Goal: Task Accomplishment & Management: Use online tool/utility

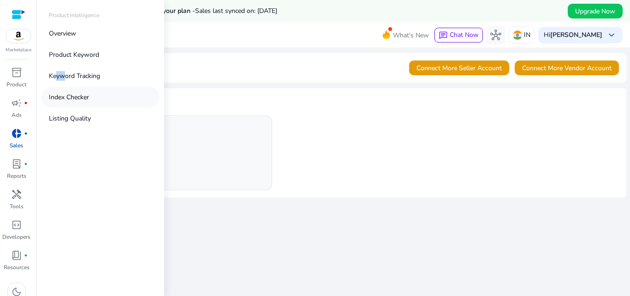
drag, startPoint x: 58, startPoint y: 82, endPoint x: 66, endPoint y: 90, distance: 11.1
click at [66, 90] on div "Overview Product Keyword Keyword Tracking Index Checker Listing Quality" at bounding box center [101, 76] width 118 height 106
click at [72, 94] on p "Index Checker" at bounding box center [69, 97] width 40 height 10
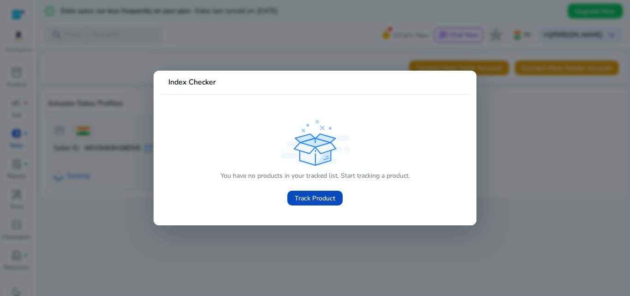
click at [315, 180] on p "You have no products in your tracked list. Start tracking a product." at bounding box center [316, 176] width 190 height 10
click at [307, 197] on span "Track Product" at bounding box center [315, 198] width 41 height 10
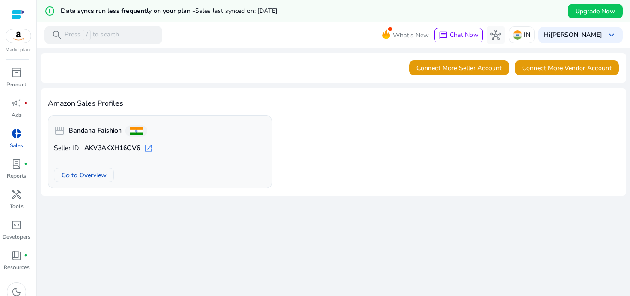
click at [150, 146] on span "open_in_new" at bounding box center [148, 148] width 9 height 9
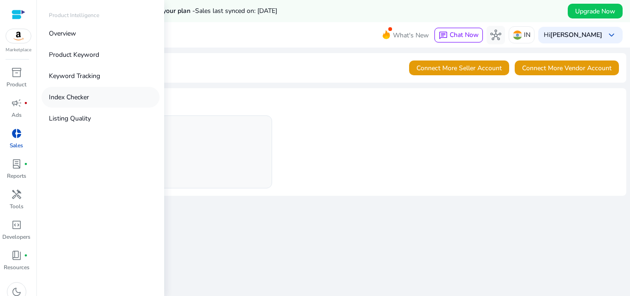
click at [63, 94] on p "Index Checker" at bounding box center [69, 97] width 40 height 10
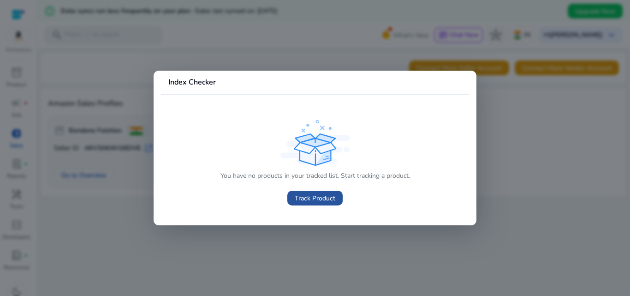
click at [317, 197] on span "Track Product" at bounding box center [315, 198] width 41 height 10
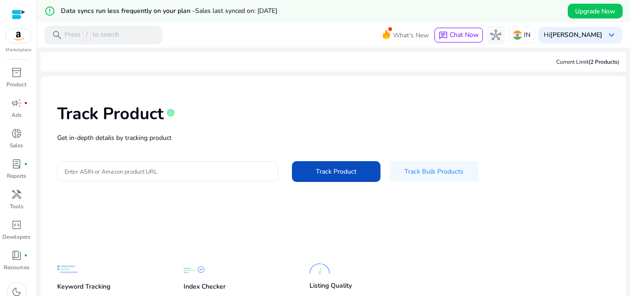
click at [174, 170] on input "Enter ASIN or Amazon product URL" at bounding box center [168, 171] width 206 height 10
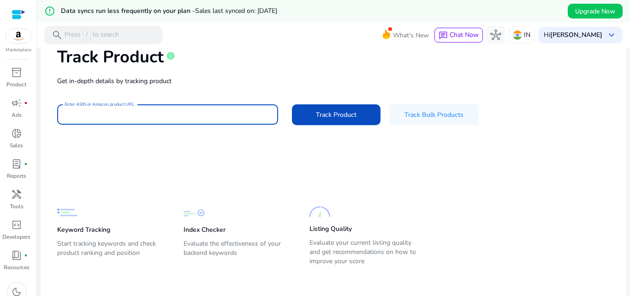
scroll to position [60, 0]
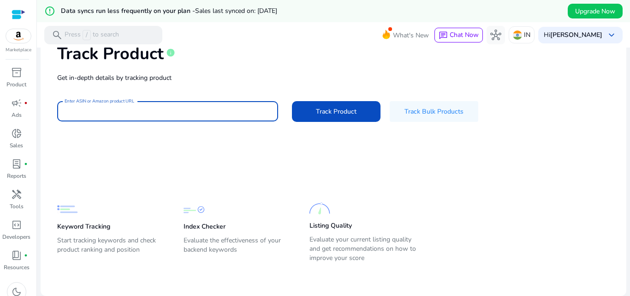
click at [124, 112] on input "Enter ASIN or Amazon product URL" at bounding box center [168, 111] width 206 height 10
click at [118, 109] on input "Enter ASIN or Amazon product URL" at bounding box center [168, 111] width 206 height 10
paste input "**********"
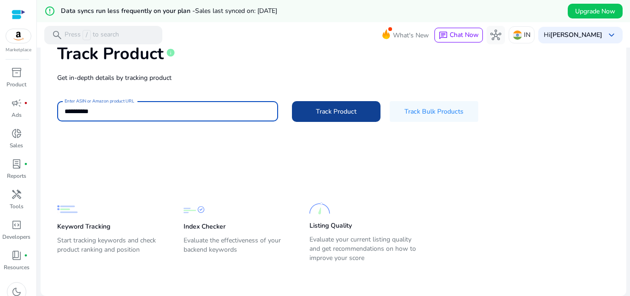
type input "**********"
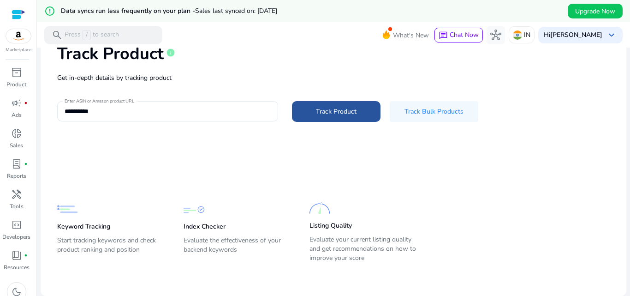
click at [324, 107] on span "Track Product" at bounding box center [336, 112] width 41 height 10
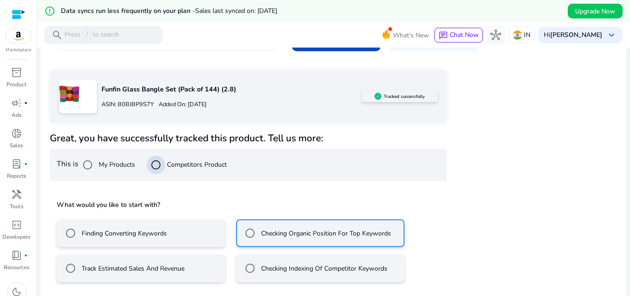
scroll to position [172, 0]
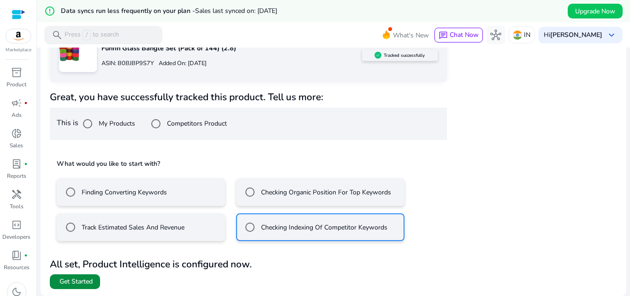
click at [81, 278] on span "Get Started" at bounding box center [76, 281] width 33 height 9
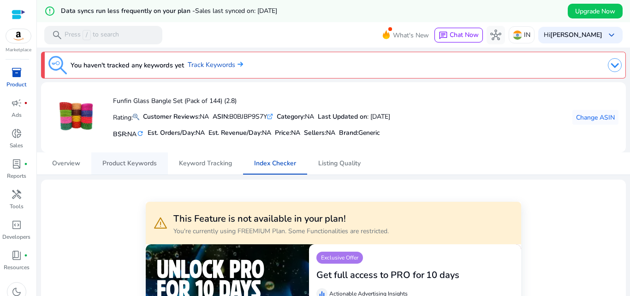
click at [137, 160] on span "Product Keywords" at bounding box center [129, 163] width 54 height 6
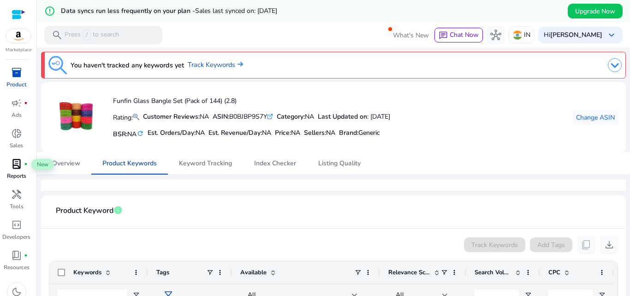
click at [14, 169] on span "lab_profile" at bounding box center [16, 163] width 11 height 11
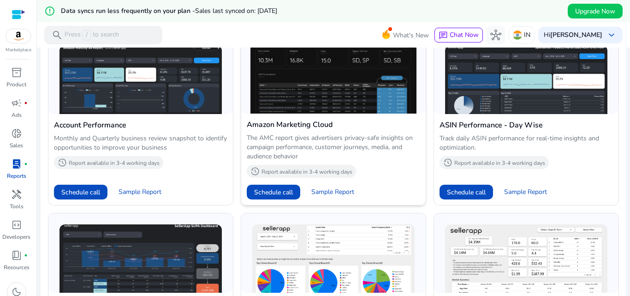
scroll to position [416, 0]
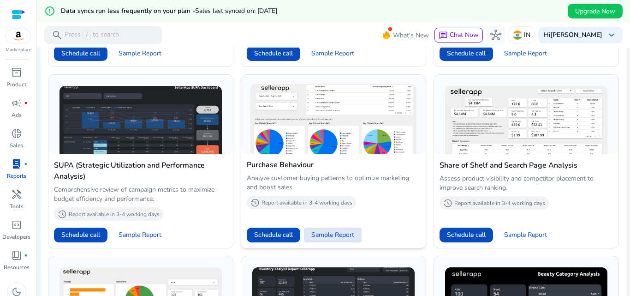
click at [330, 234] on span "Sample Report" at bounding box center [333, 234] width 43 height 9
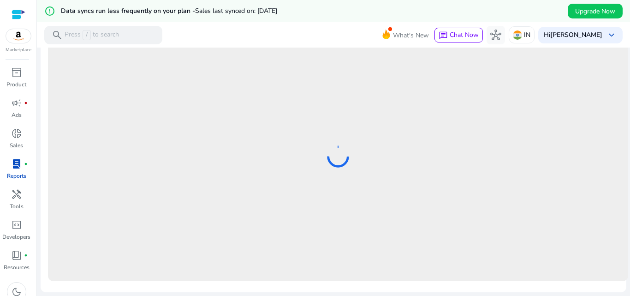
scroll to position [274, 0]
